Goal: Find specific page/section: Find specific page/section

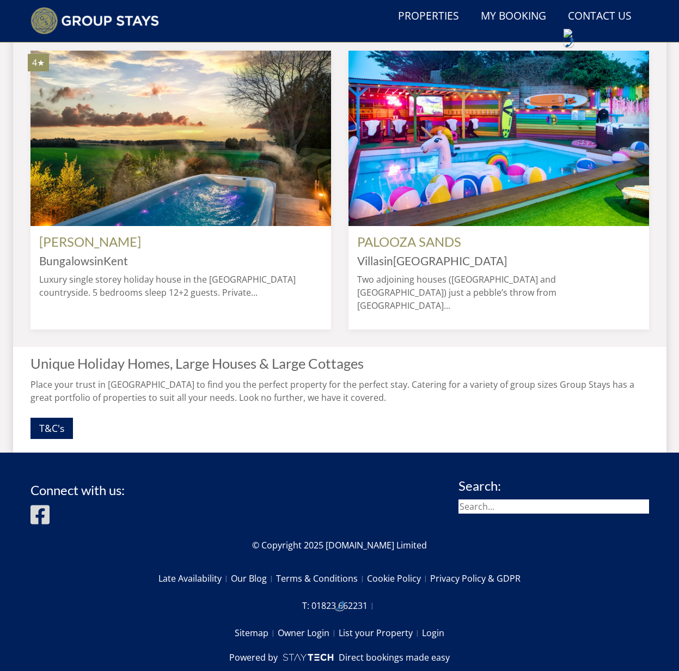
scroll to position [926, 0]
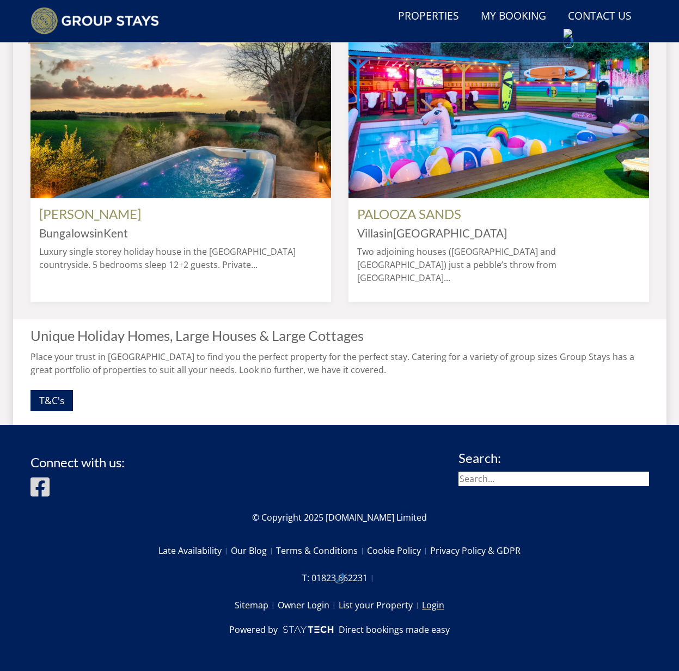
click at [434, 606] on link "Login" at bounding box center [433, 605] width 22 height 19
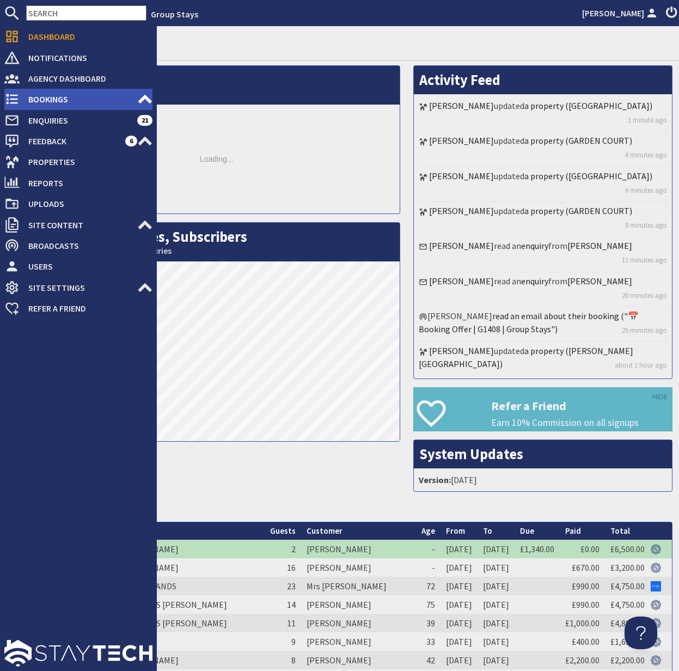
click at [47, 99] on span "Bookings" at bounding box center [79, 98] width 118 height 17
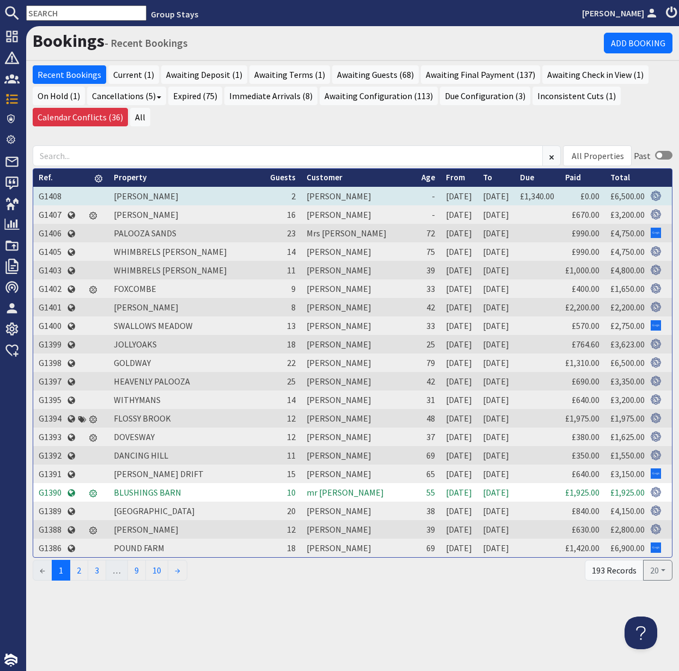
click at [52, 197] on td "G1408" at bounding box center [50, 196] width 34 height 19
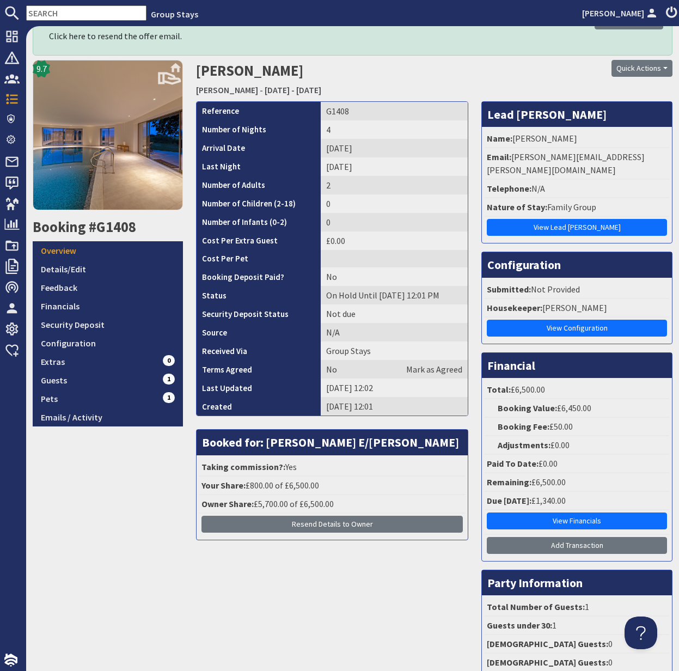
scroll to position [76, 0]
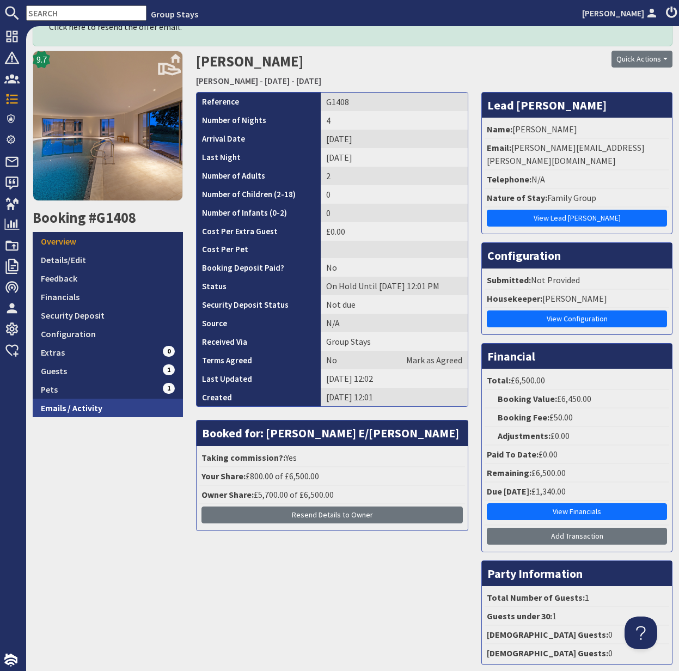
click at [72, 405] on link "Emails / Activity" at bounding box center [108, 408] width 150 height 19
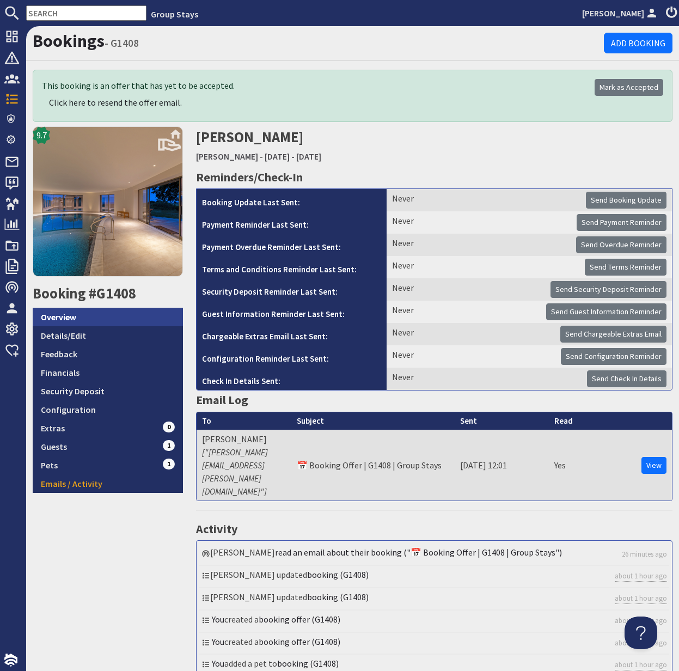
click at [74, 312] on link "Overview" at bounding box center [108, 317] width 150 height 19
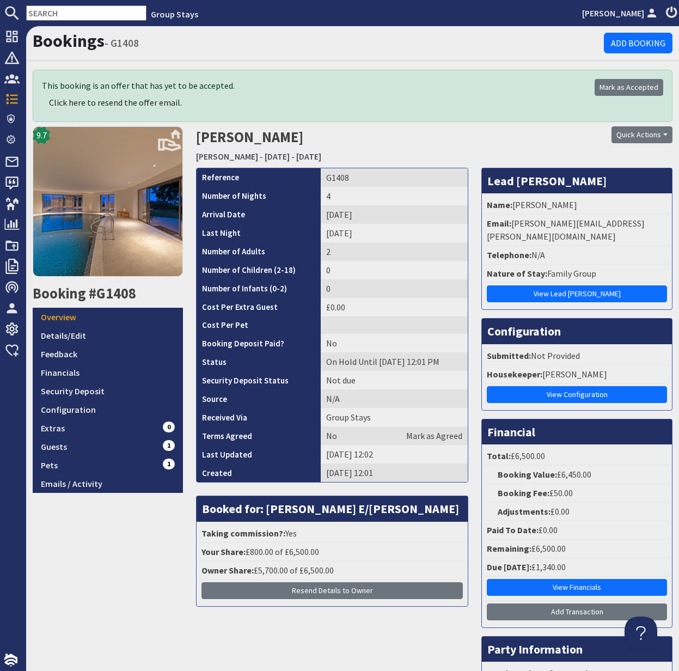
click at [50, 13] on input "text" at bounding box center [86, 12] width 120 height 15
paste input "S46048"
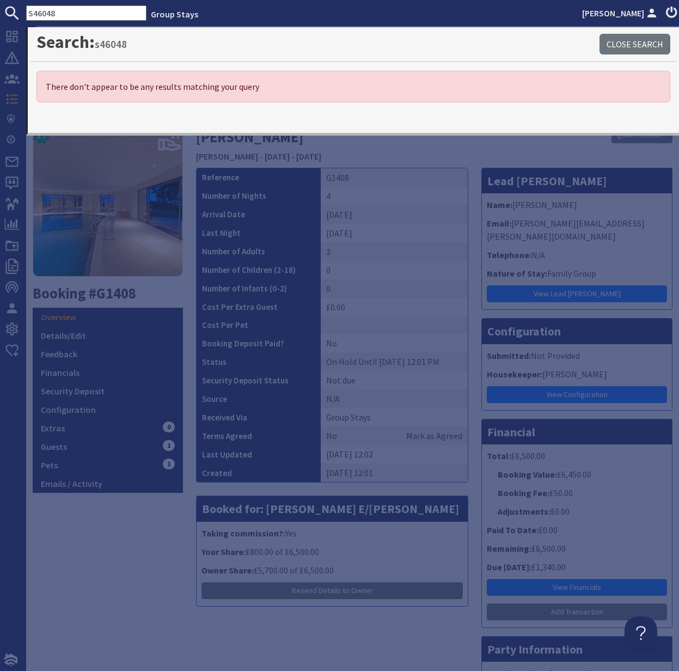
type input "S46048"
drag, startPoint x: 65, startPoint y: 14, endPoint x: 20, endPoint y: 14, distance: 45.2
click at [20, 14] on form "S46048" at bounding box center [73, 12] width 147 height 15
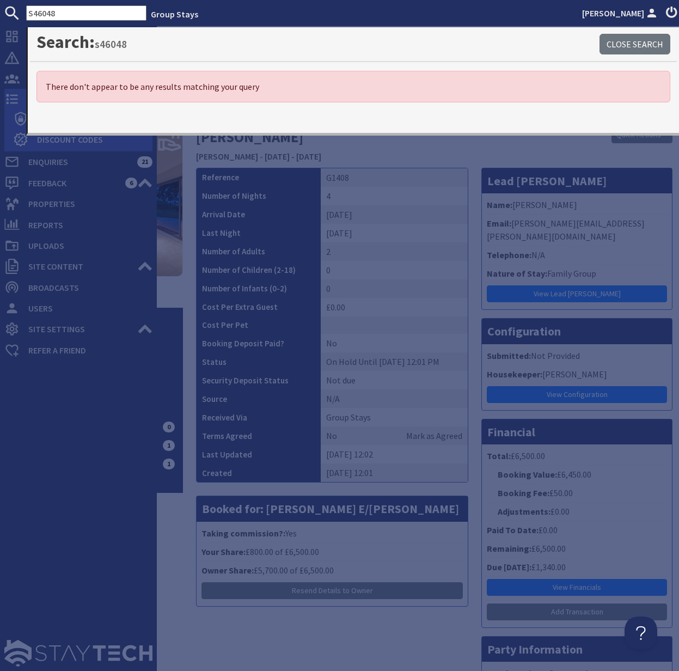
click at [13, 102] on icon at bounding box center [11, 99] width 15 height 15
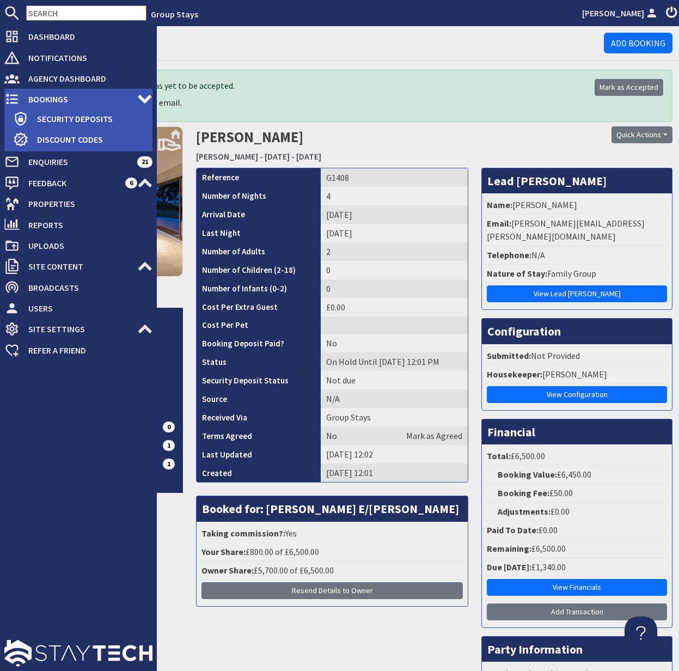
click at [57, 99] on span "Bookings" at bounding box center [79, 98] width 118 height 17
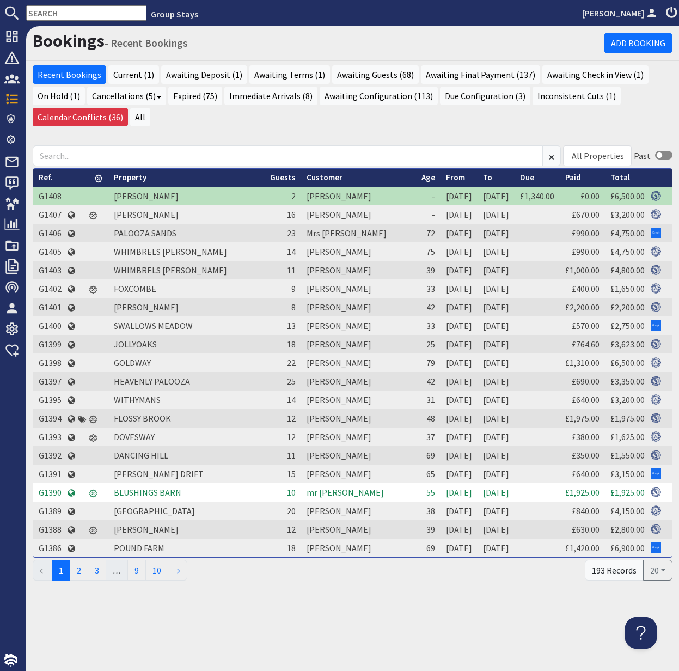
click at [50, 16] on input "text" at bounding box center [86, 12] width 120 height 15
